Goal: Transaction & Acquisition: Purchase product/service

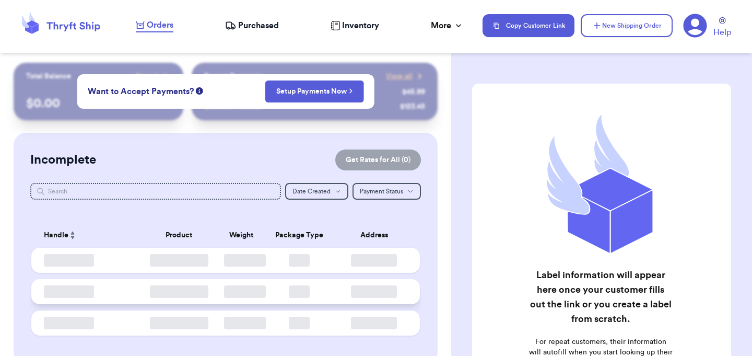
checkbox input "false"
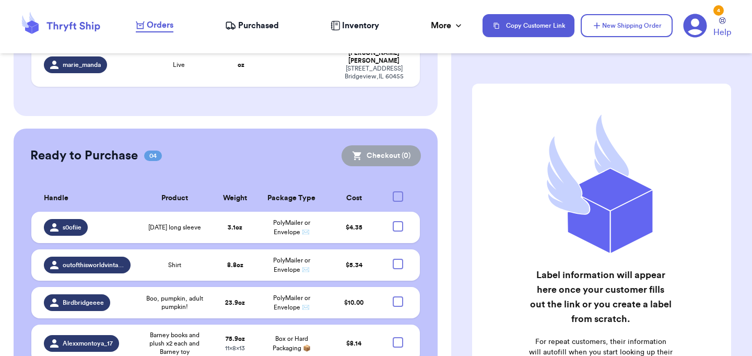
scroll to position [335, 0]
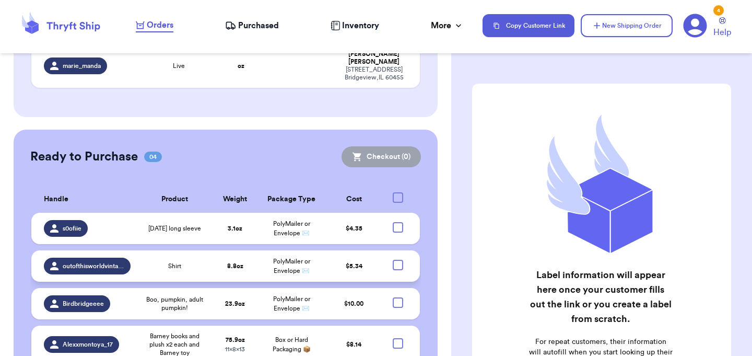
click at [397, 260] on div at bounding box center [398, 265] width 10 height 10
click at [398, 259] on input "checkbox" at bounding box center [398, 259] width 1 height 1
checkbox input "true"
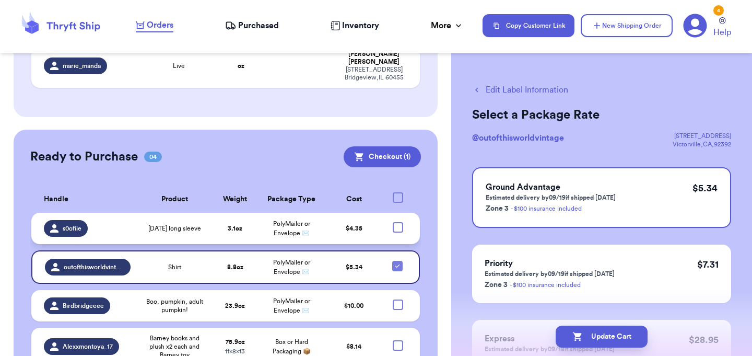
click at [402, 222] on div at bounding box center [398, 227] width 10 height 10
click at [398, 222] on input "checkbox" at bounding box center [398, 222] width 1 height 1
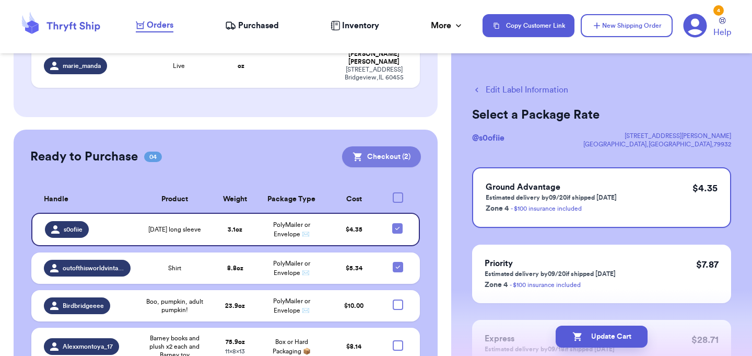
click at [391, 146] on button "Checkout ( 2 )" at bounding box center [381, 156] width 79 height 21
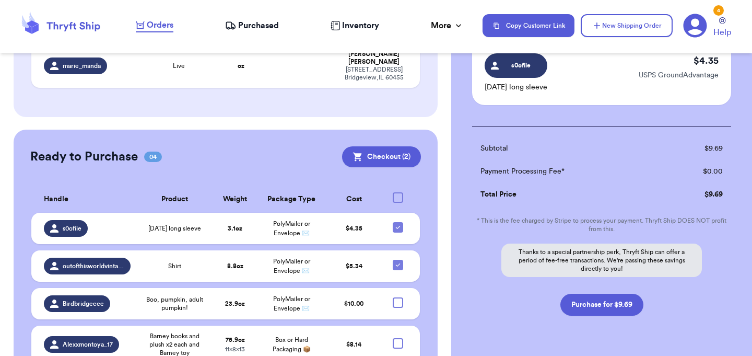
scroll to position [170, 0]
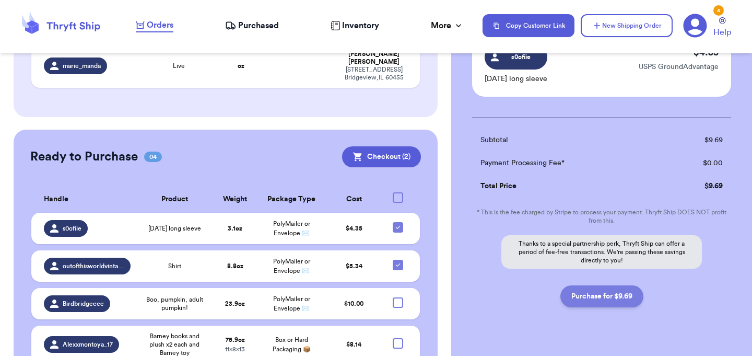
click at [601, 296] on button "Purchase for $9.69" at bounding box center [602, 296] width 83 height 22
checkbox input "false"
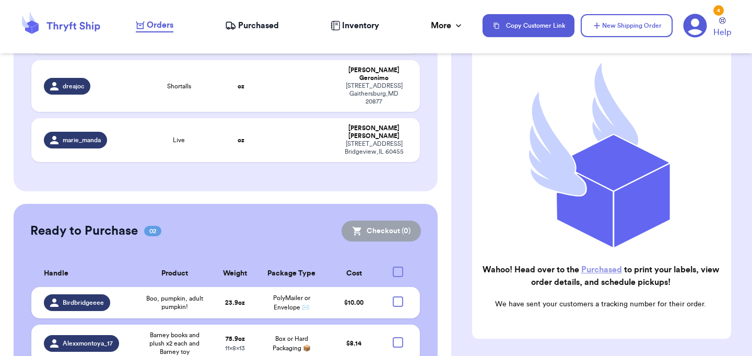
scroll to position [154, 0]
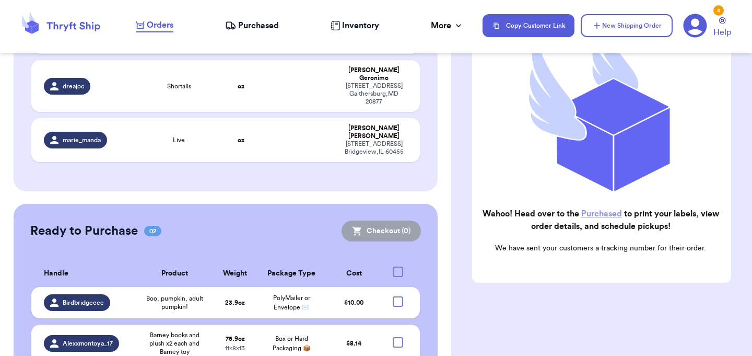
click at [603, 216] on link "Purchased" at bounding box center [601, 214] width 41 height 8
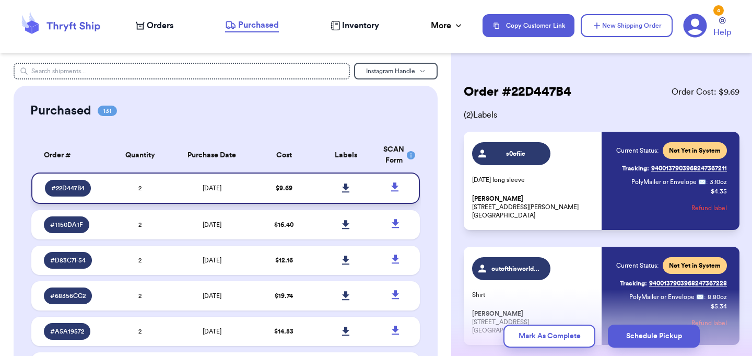
click at [346, 189] on icon at bounding box center [345, 187] width 7 height 9
